Goal: Transaction & Acquisition: Purchase product/service

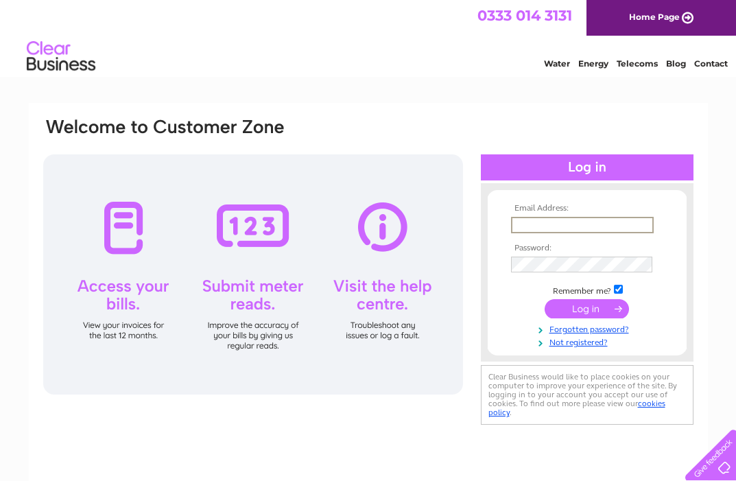
type input "info@redpoppycatering.co.uk"
click at [587, 307] on input "submit" at bounding box center [587, 308] width 84 height 19
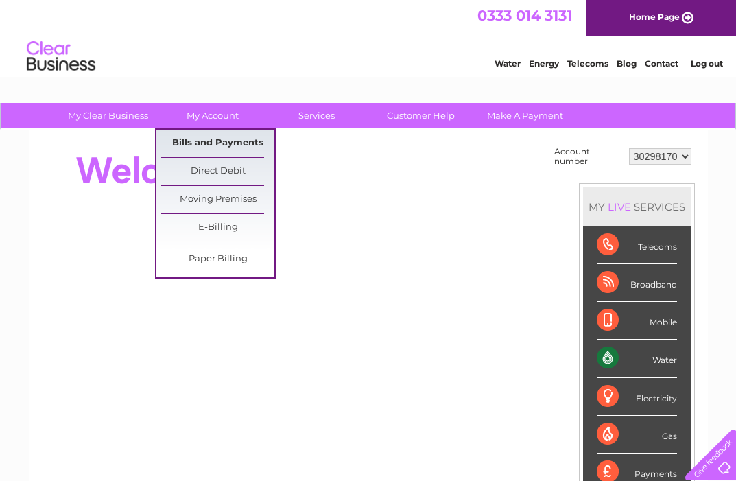
click at [209, 142] on link "Bills and Payments" at bounding box center [217, 143] width 113 height 27
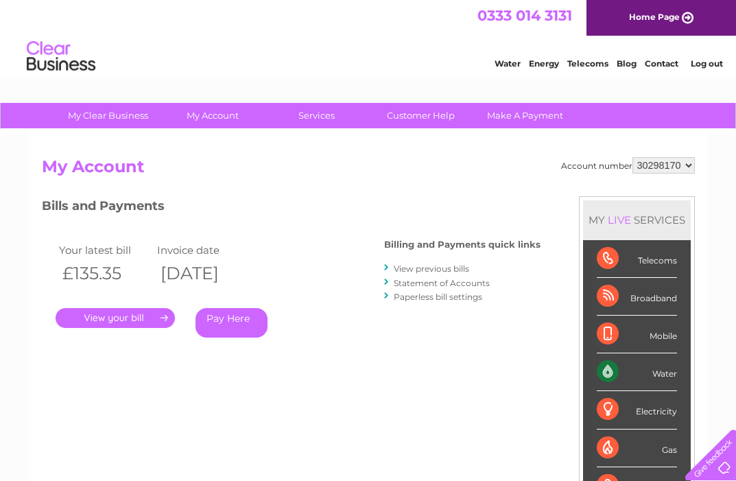
click at [224, 315] on link "Pay Here" at bounding box center [232, 323] width 72 height 30
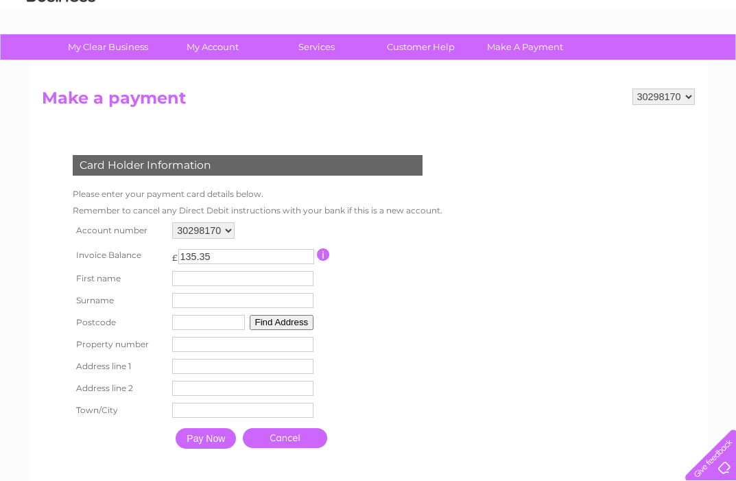
scroll to position [121, 0]
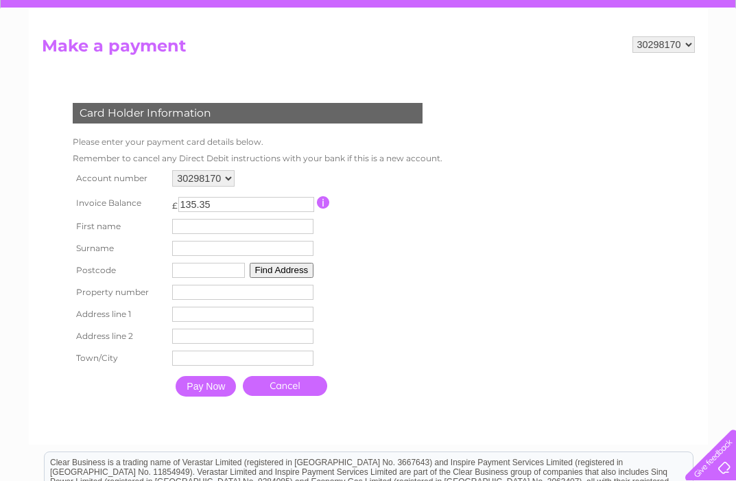
click at [211, 233] on td "First name" at bounding box center [243, 226] width 148 height 22
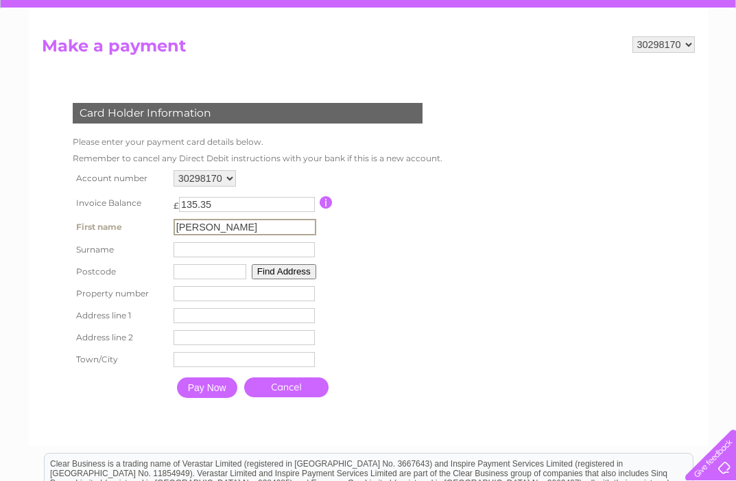
type input "[PERSON_NAME]"
type input "Aburrow"
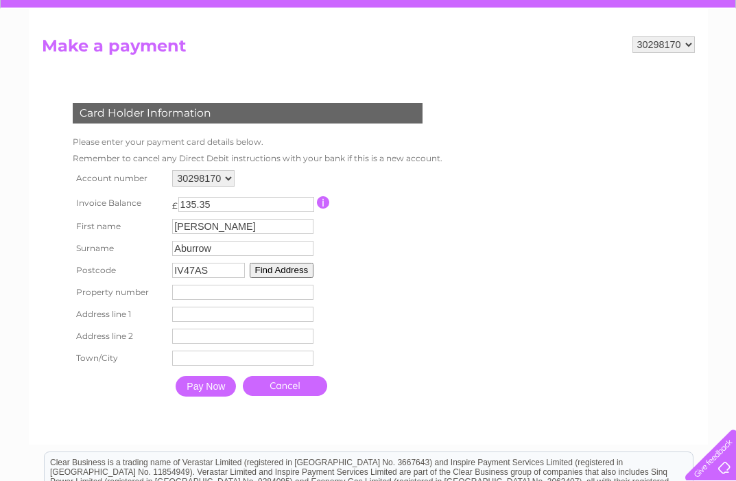
type input "IV47AS"
click at [275, 266] on button "Find Address" at bounding box center [282, 270] width 65 height 15
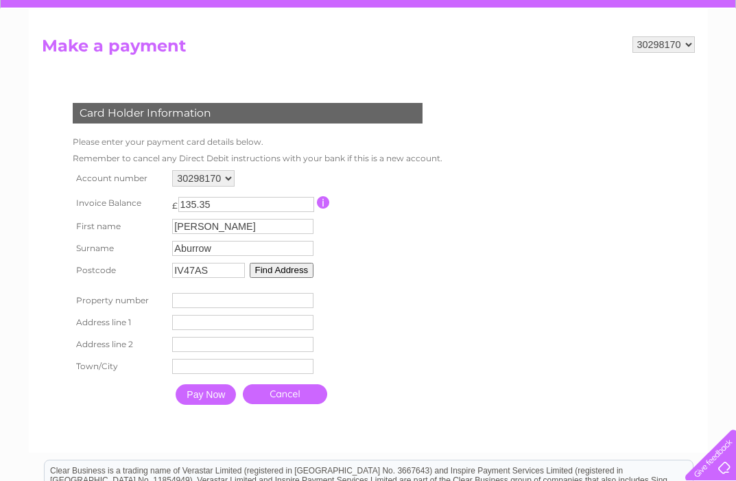
click at [277, 272] on button "Find Address" at bounding box center [282, 270] width 65 height 15
click at [210, 307] on input "number" at bounding box center [242, 300] width 141 height 15
type input "0"
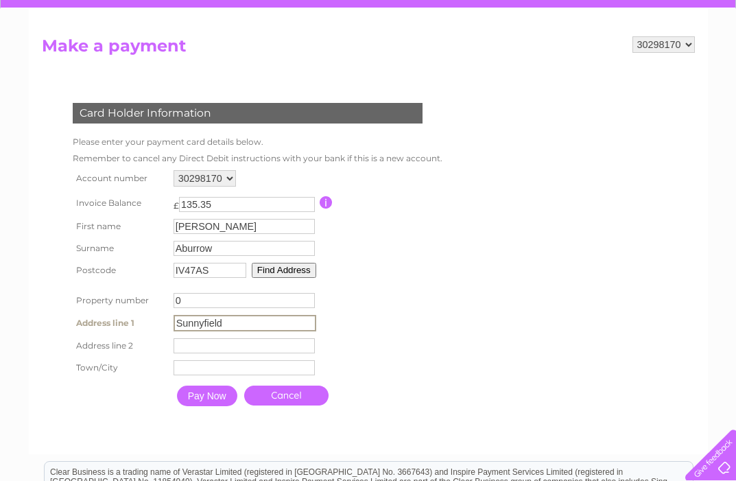
type input "Sunnyfield"
type input "Windhill"
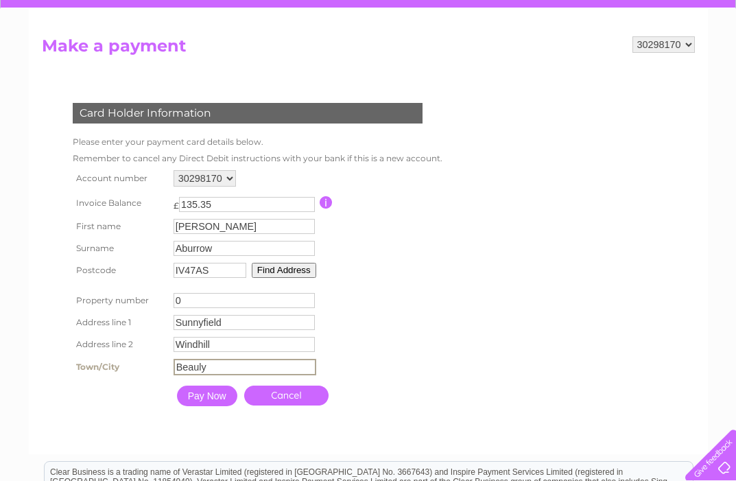
type input "Beauly"
click at [227, 397] on input "Pay Now" at bounding box center [207, 396] width 60 height 21
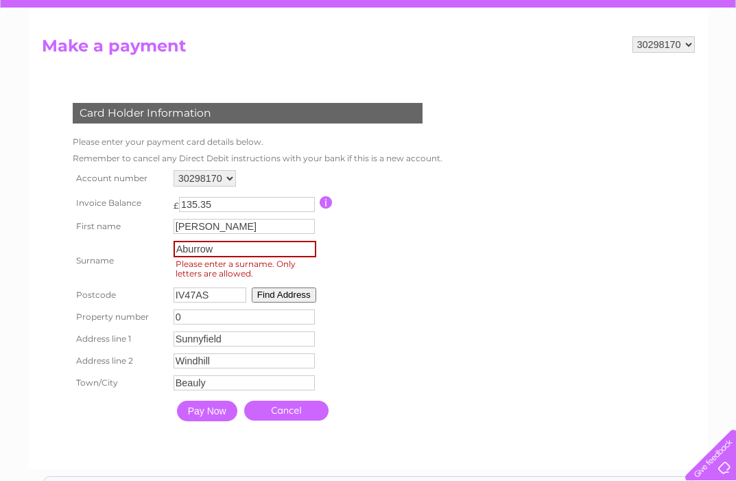
click at [235, 257] on span "Please enter a surname. Only letters are allowed." at bounding box center [247, 268] width 147 height 23
click at [233, 250] on input "Aburrow" at bounding box center [245, 249] width 143 height 16
type input "Aburrow"
click at [200, 414] on input "Pay Now" at bounding box center [207, 411] width 60 height 21
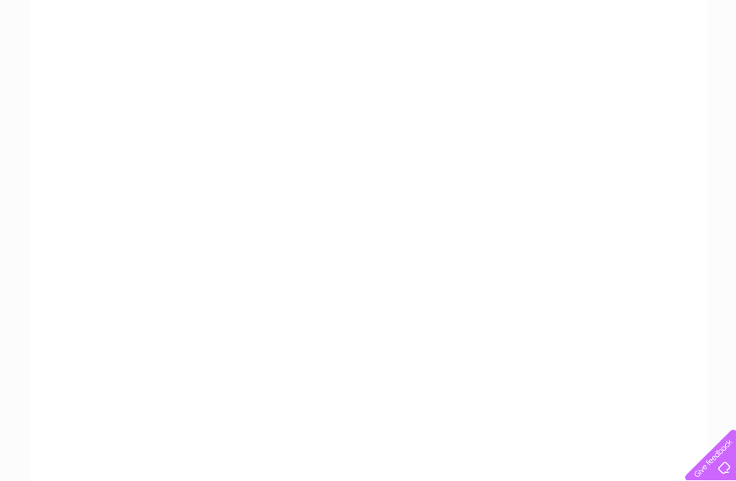
scroll to position [219, 0]
